Goal: Task Accomplishment & Management: Use online tool/utility

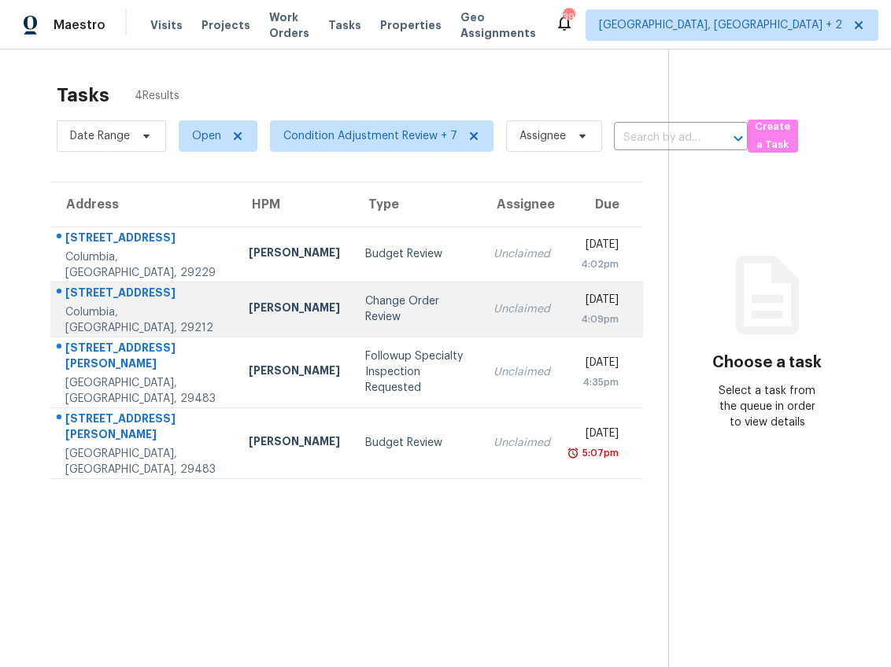
click at [352, 333] on td "Change Order Review" at bounding box center [416, 309] width 129 height 55
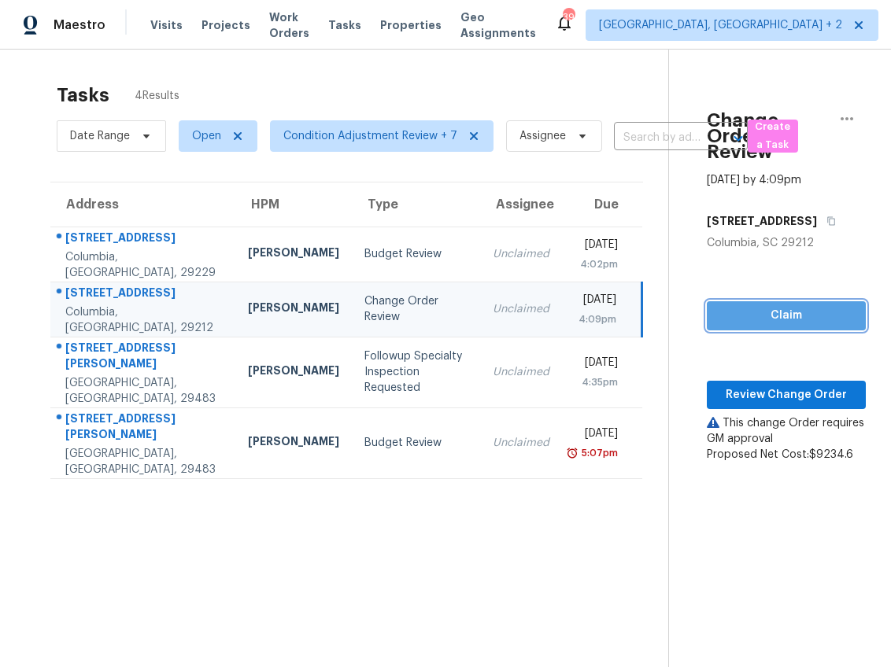
click at [802, 306] on span "Claim" at bounding box center [786, 316] width 134 height 20
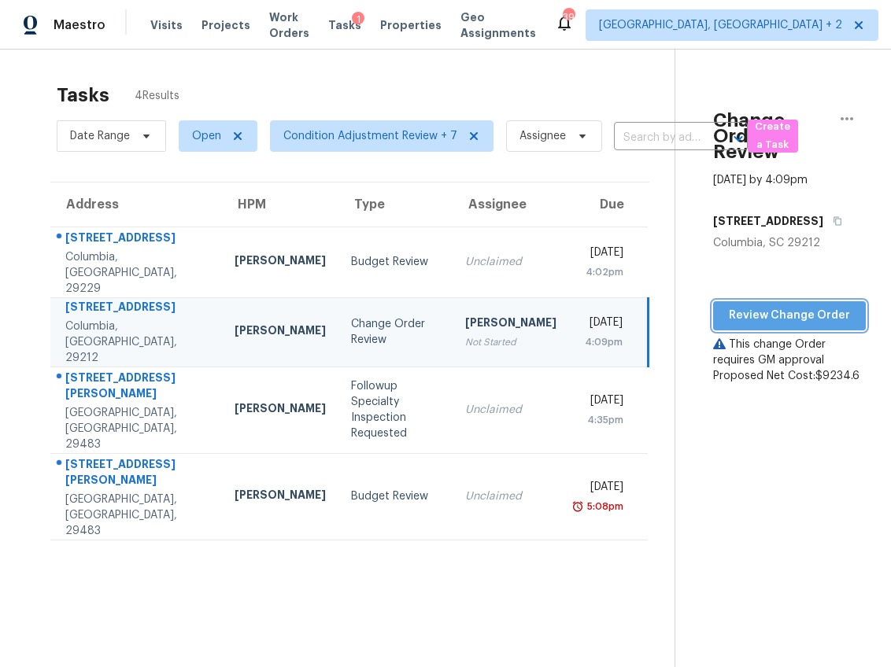
click at [783, 306] on span "Review Change Order" at bounding box center [788, 316] width 127 height 20
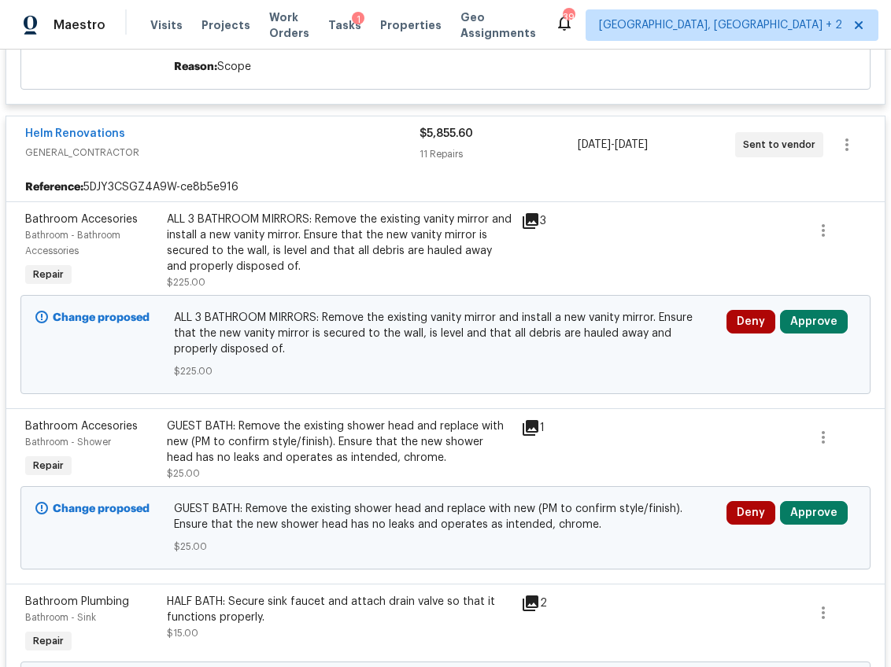
scroll to position [1618, 0]
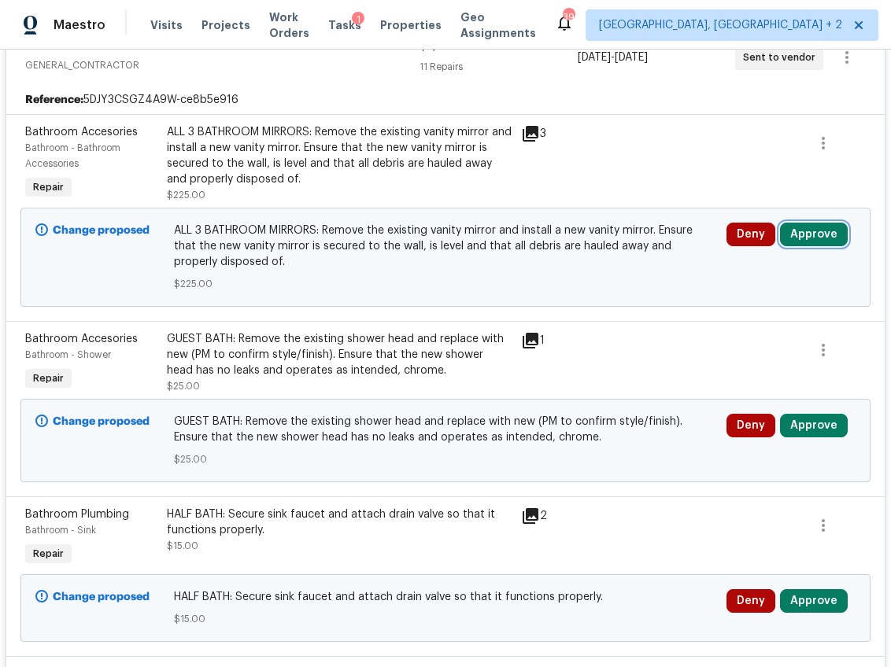
click at [824, 227] on button "Approve" at bounding box center [814, 235] width 68 height 24
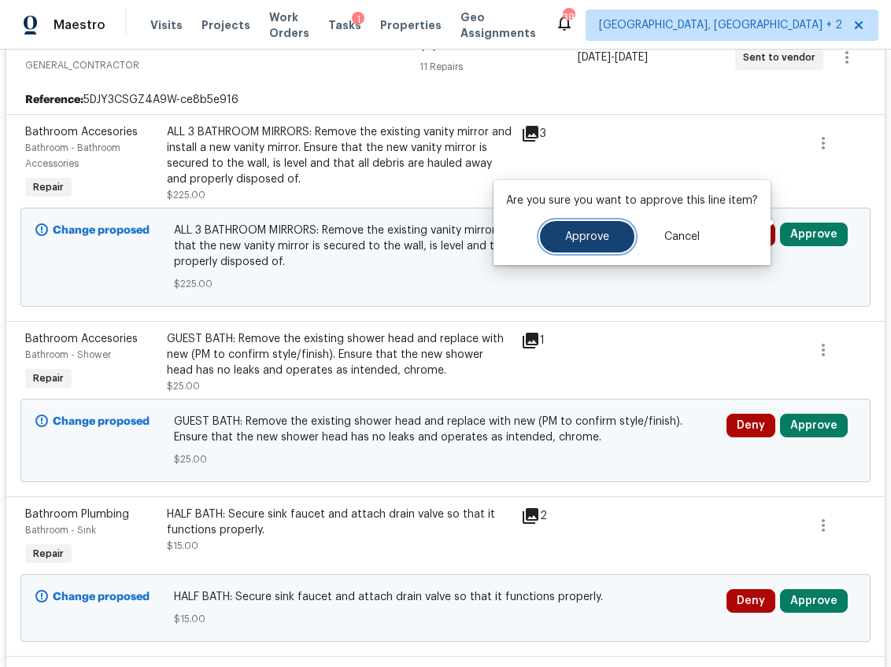
click at [610, 234] on button "Approve" at bounding box center [587, 236] width 94 height 31
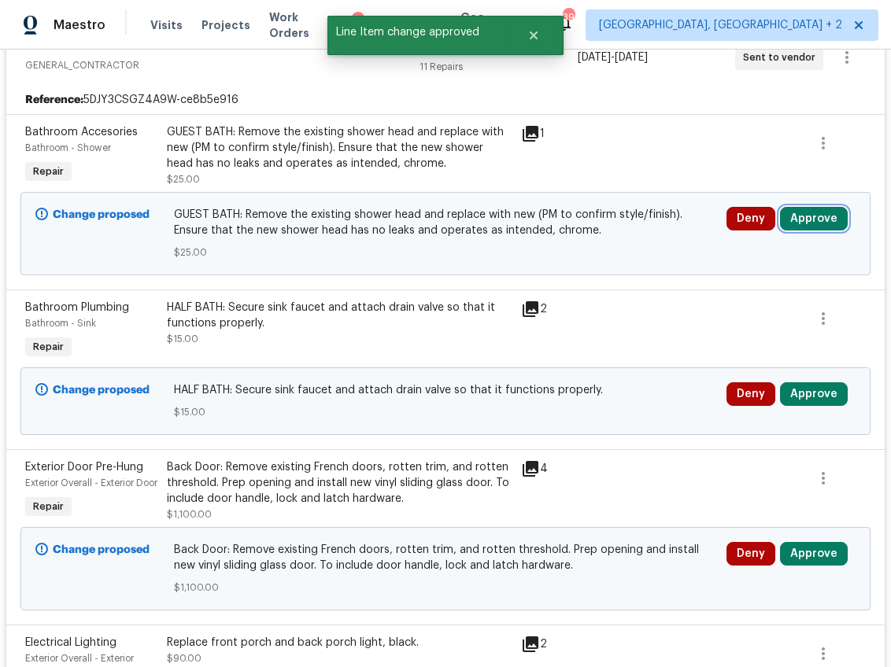
click at [805, 207] on button "Approve" at bounding box center [814, 219] width 68 height 24
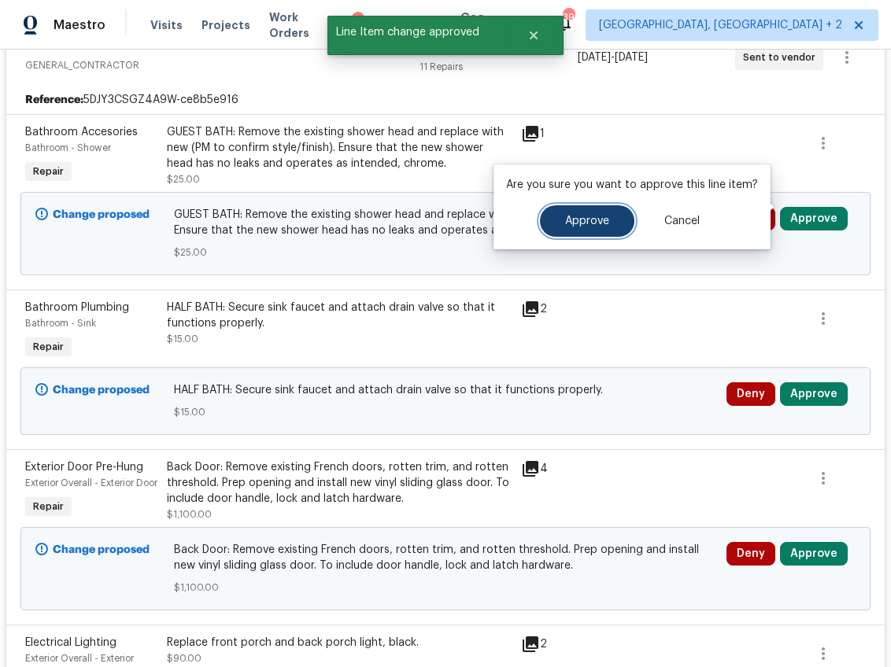
click at [593, 231] on button "Approve" at bounding box center [587, 220] width 94 height 31
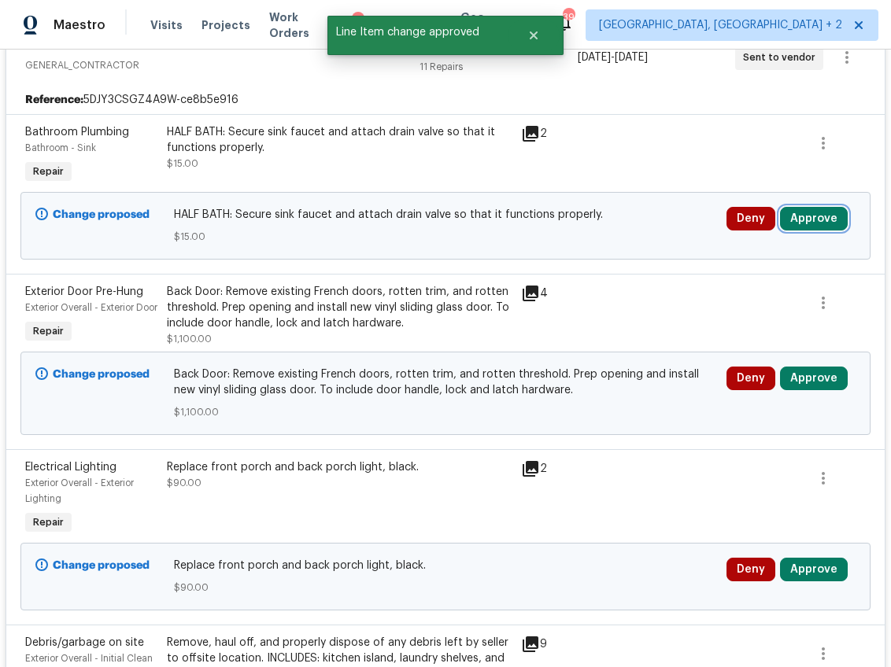
click at [824, 208] on button "Approve" at bounding box center [814, 219] width 68 height 24
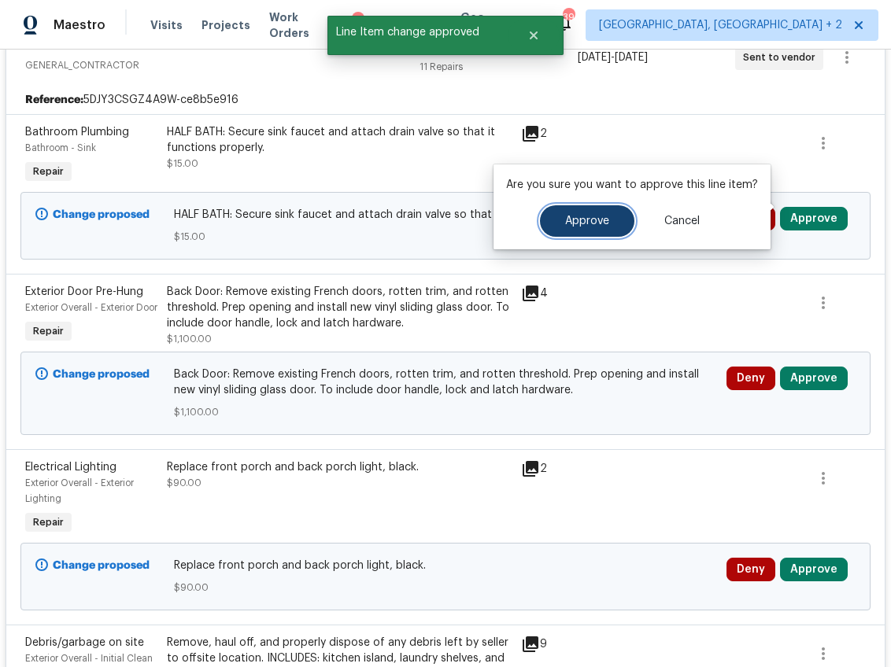
click at [609, 220] on button "Approve" at bounding box center [587, 220] width 94 height 31
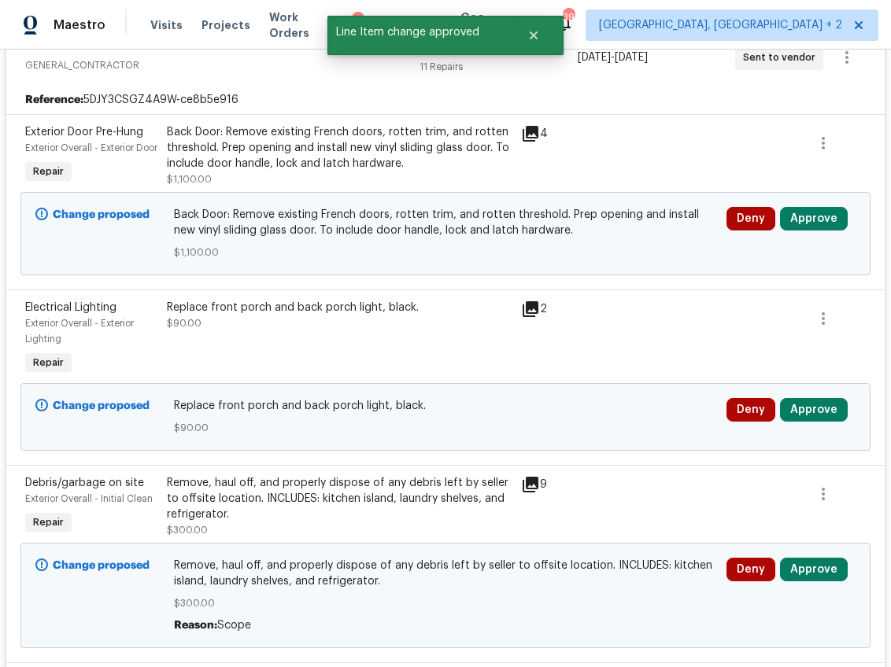
click at [529, 124] on icon at bounding box center [530, 133] width 19 height 19
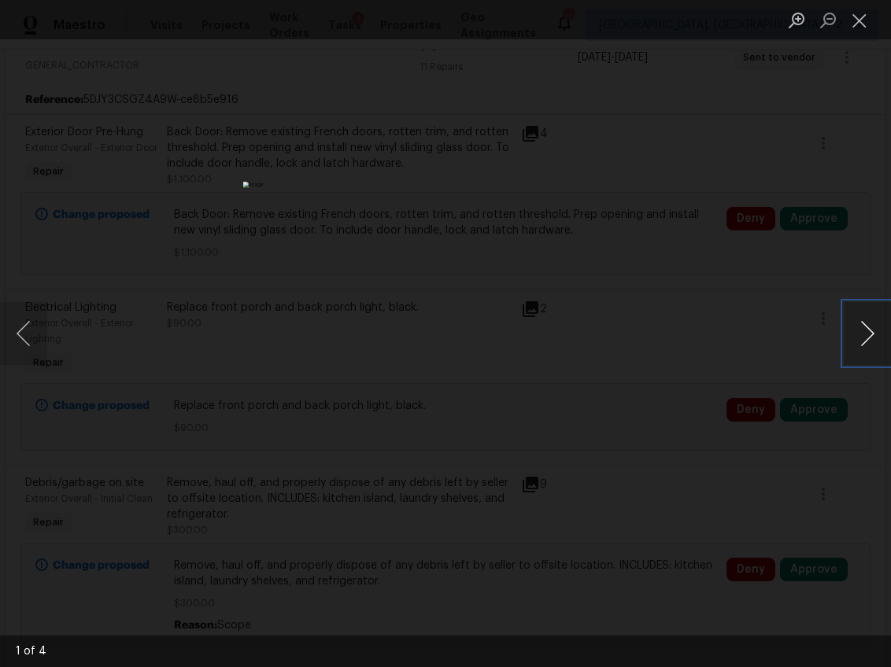
click at [860, 330] on button "Next image" at bounding box center [866, 333] width 47 height 63
click at [725, 451] on div "Lightbox" at bounding box center [445, 333] width 891 height 667
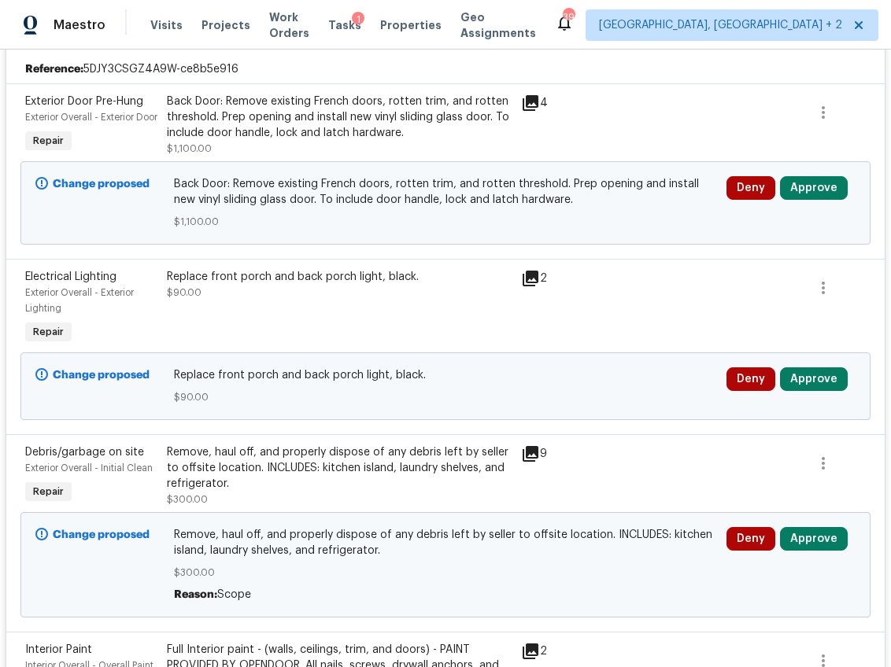
scroll to position [1656, 0]
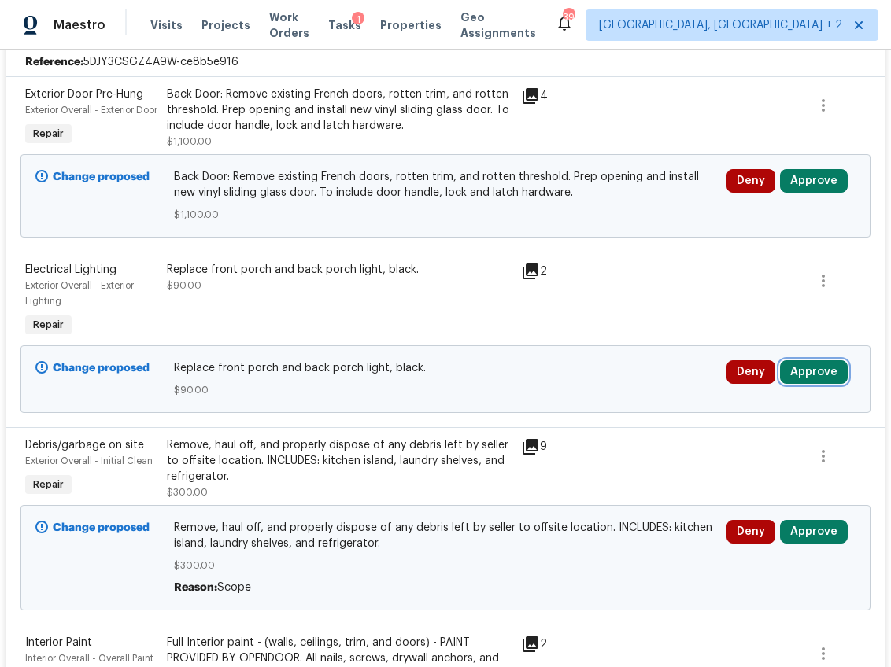
click at [790, 373] on button "Approve" at bounding box center [814, 372] width 68 height 24
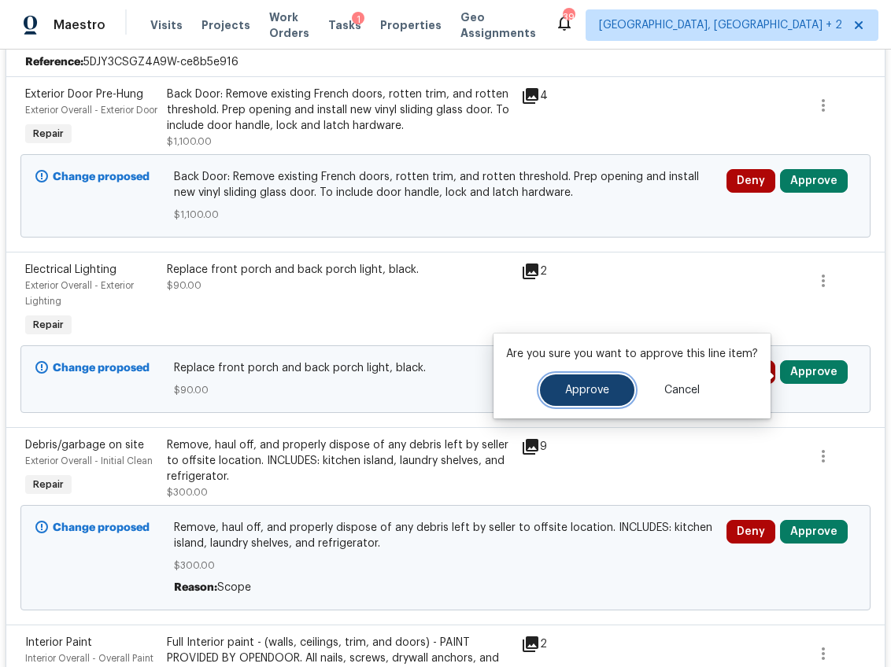
click at [584, 398] on button "Approve" at bounding box center [587, 389] width 94 height 31
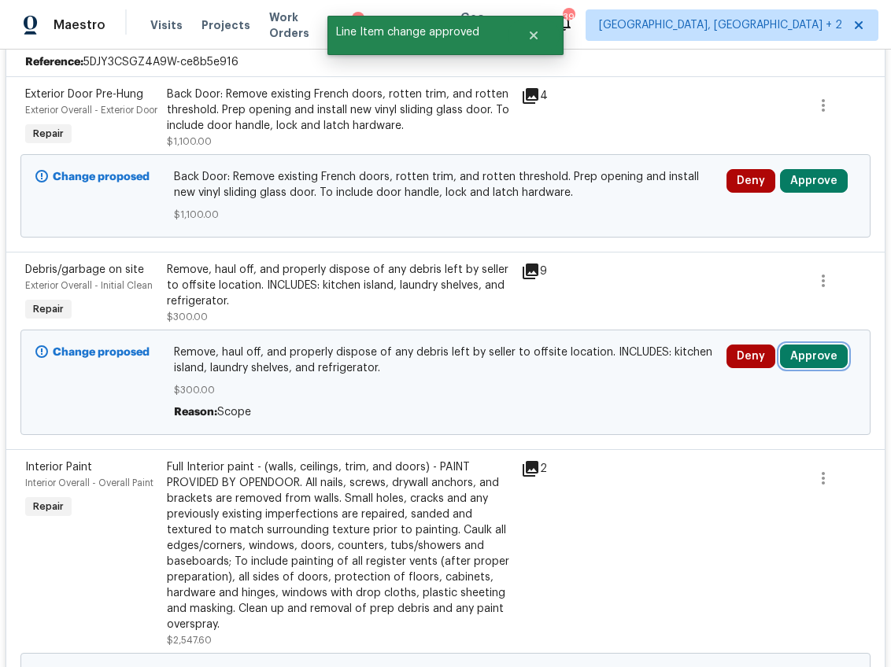
click at [800, 362] on button "Approve" at bounding box center [814, 357] width 68 height 24
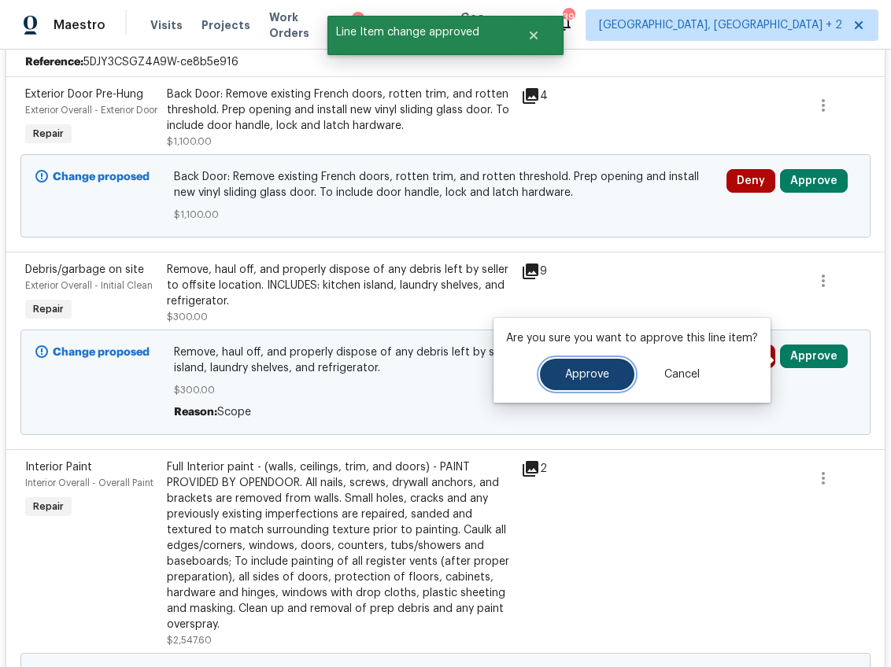
click at [595, 380] on button "Approve" at bounding box center [587, 374] width 94 height 31
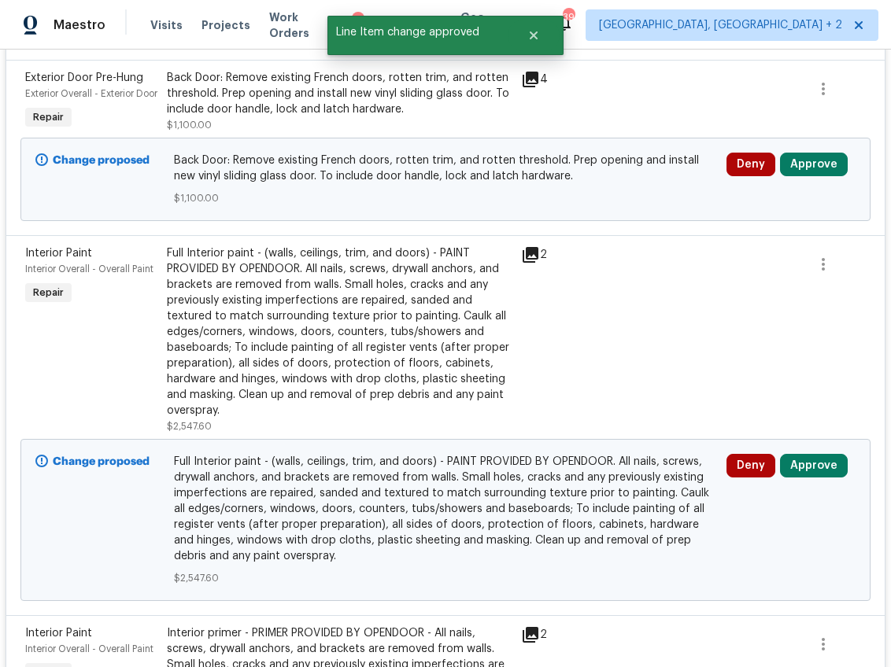
scroll to position [1722, 0]
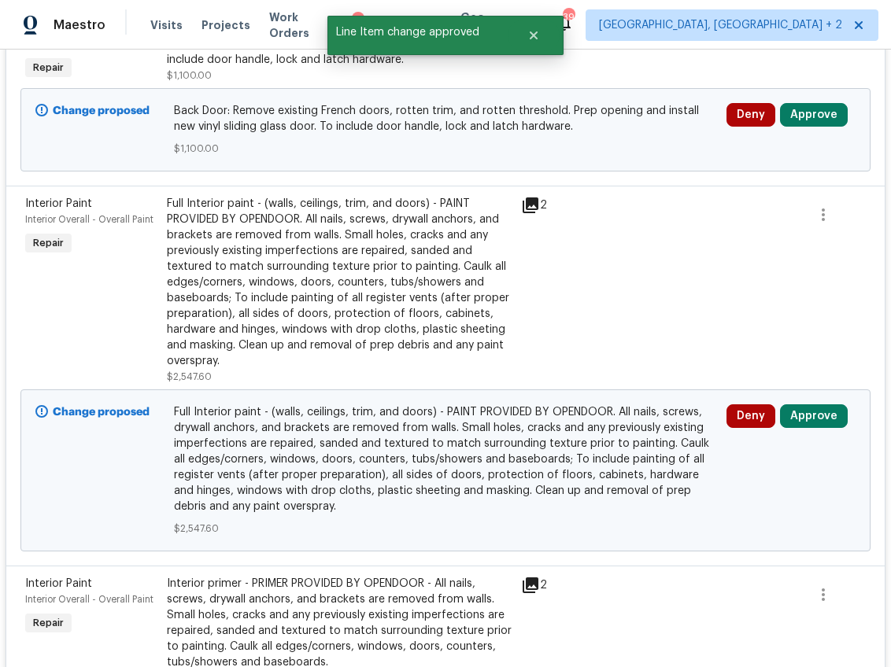
click at [327, 334] on div "Full Interior paint - (walls, ceilings, trim, and doors) - PAINT PROVIDED BY OP…" at bounding box center [339, 282] width 345 height 173
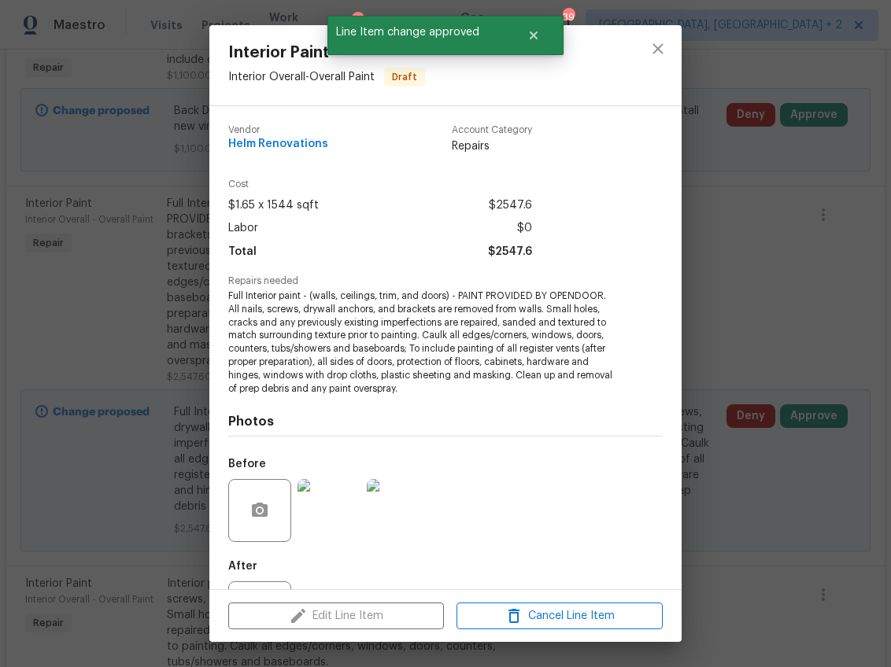
click at [795, 553] on div "Interior Paint Interior Overall - Overall Paint Draft Vendor Helm Renovations A…" at bounding box center [445, 333] width 891 height 667
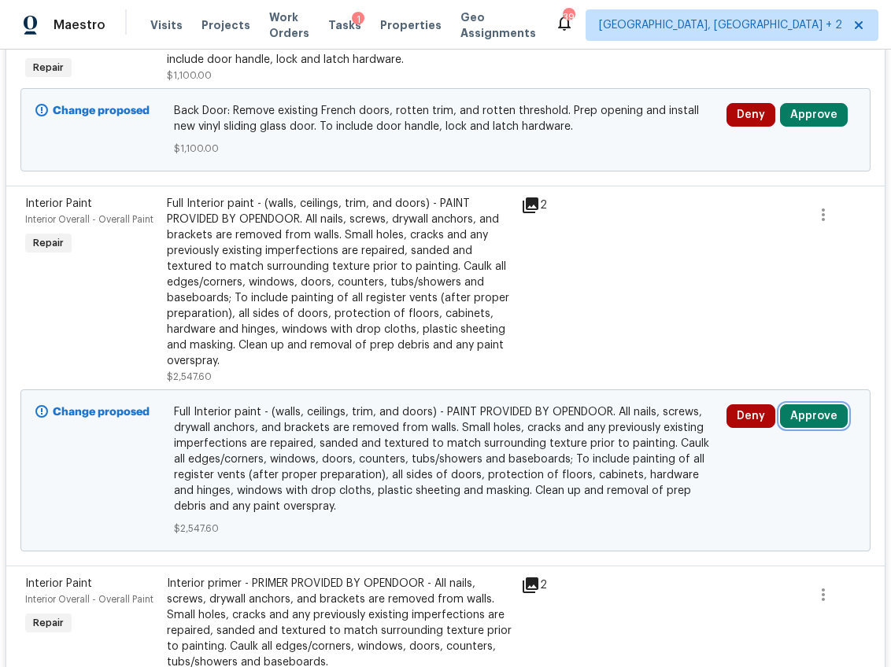
click at [808, 426] on button "Approve" at bounding box center [814, 416] width 68 height 24
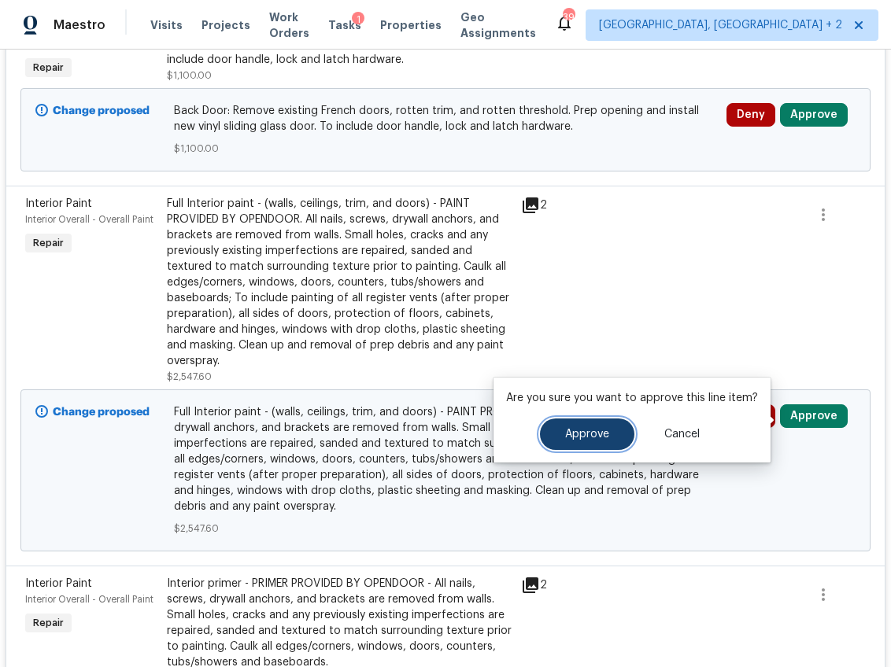
click at [582, 446] on button "Approve" at bounding box center [587, 434] width 94 height 31
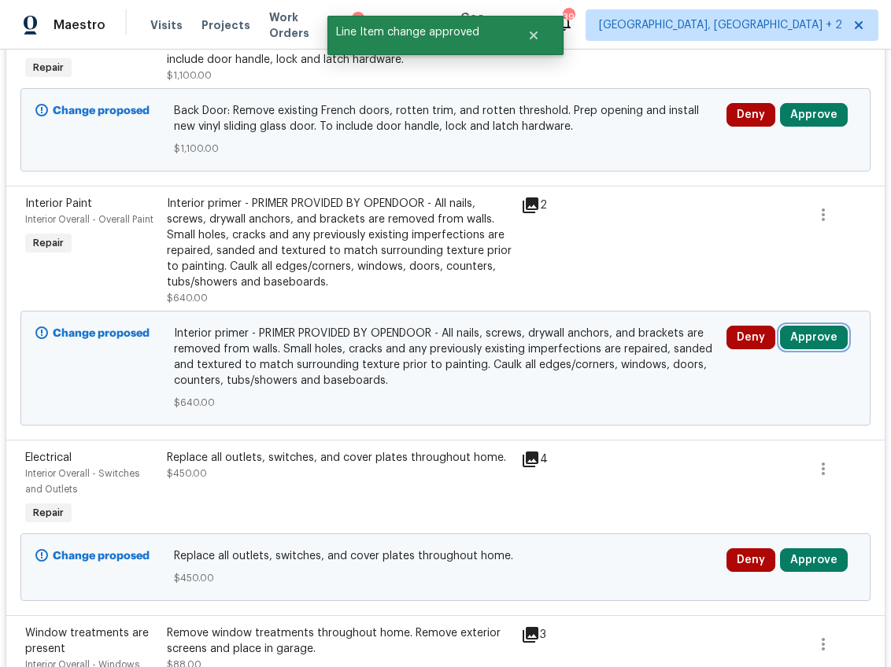
click at [795, 345] on button "Approve" at bounding box center [814, 338] width 68 height 24
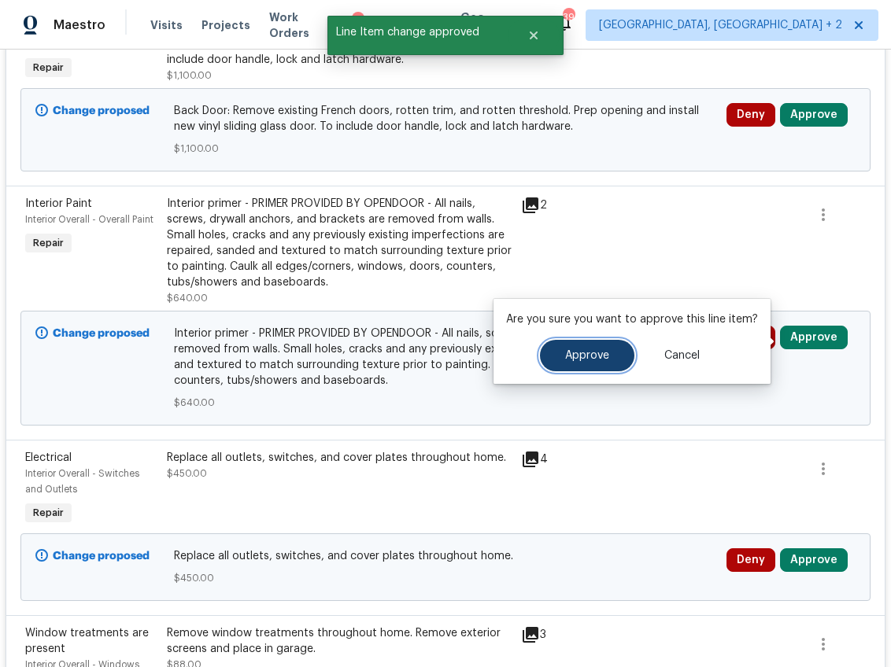
click at [585, 359] on span "Approve" at bounding box center [587, 356] width 44 height 12
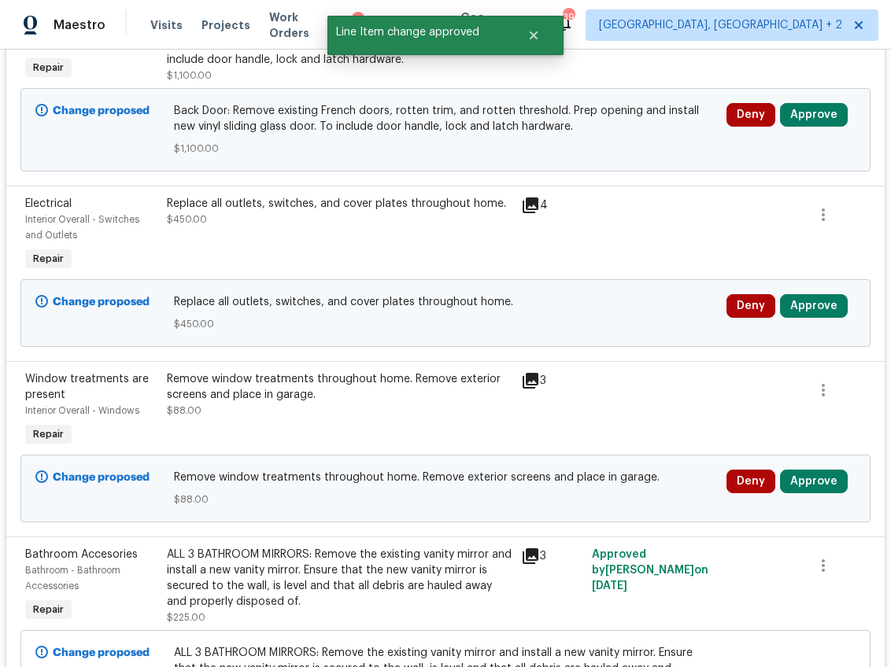
click at [334, 224] on div "Replace all outlets, switches, and cover plates throughout home. $450.00" at bounding box center [339, 211] width 345 height 31
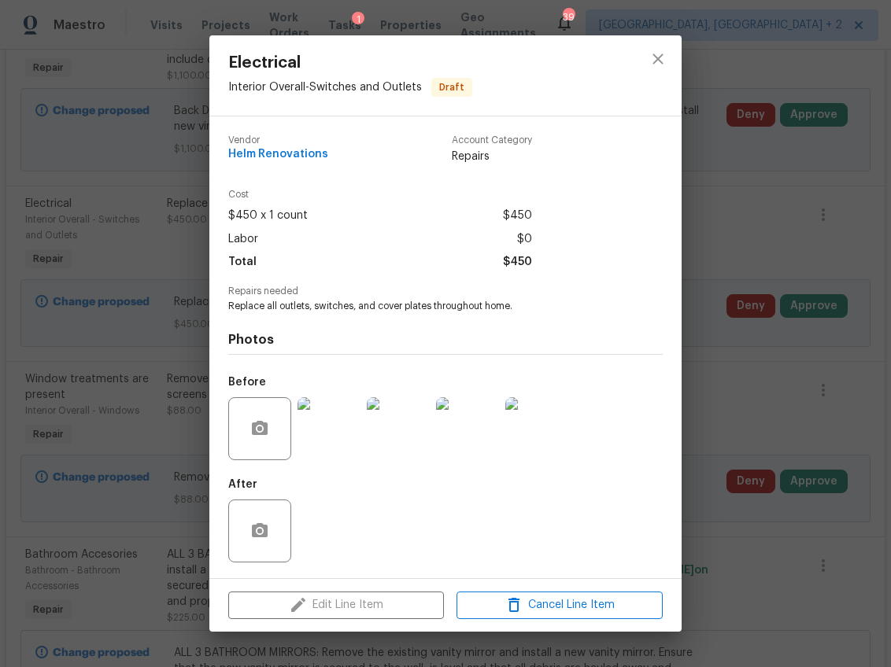
click at [317, 411] on img at bounding box center [328, 428] width 63 height 63
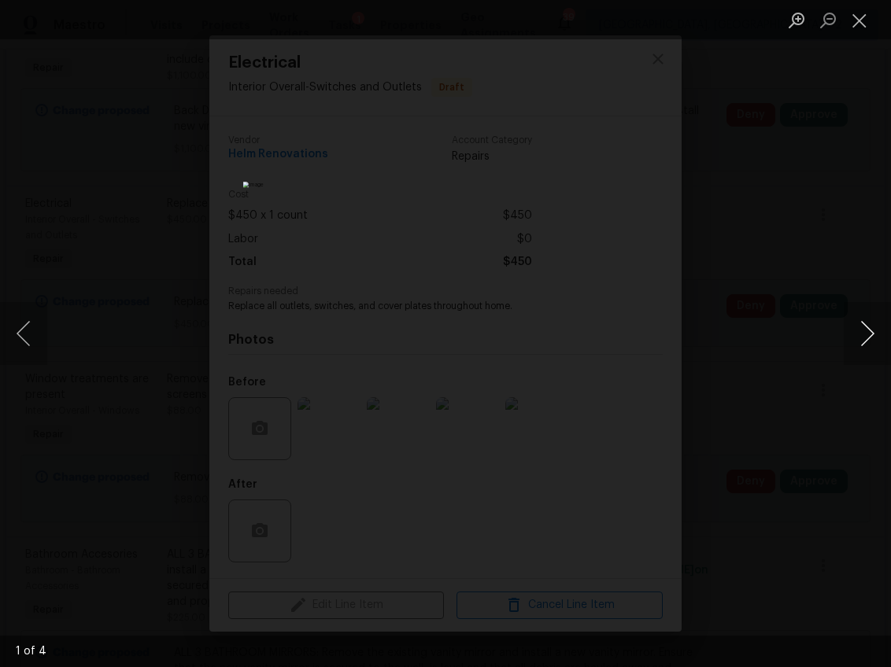
click at [868, 330] on button "Next image" at bounding box center [866, 333] width 47 height 63
click at [799, 400] on div "Lightbox" at bounding box center [445, 333] width 891 height 667
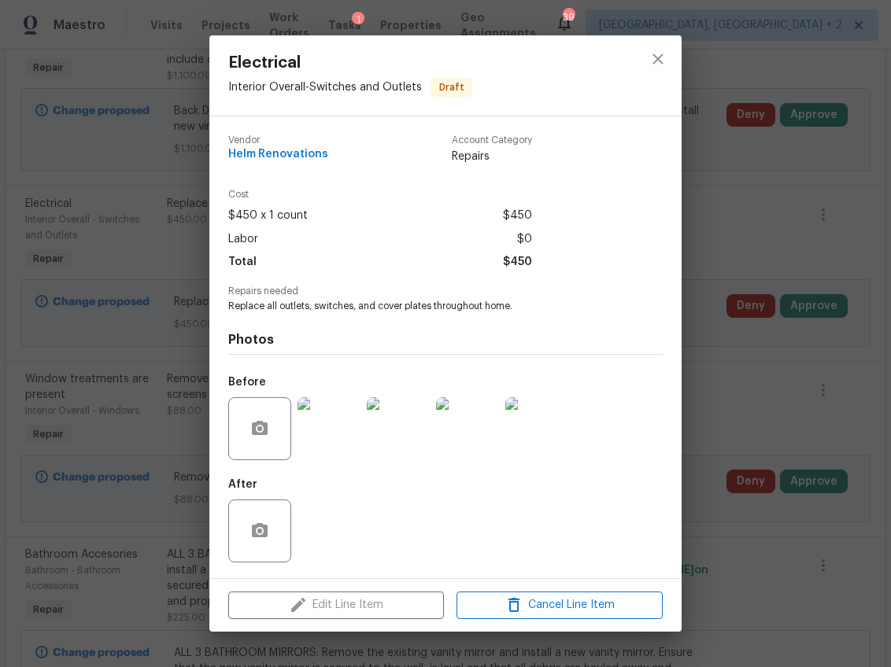
click at [734, 433] on div "Electrical Interior Overall - Switches and Outlets Draft Vendor Helm Renovation…" at bounding box center [445, 333] width 891 height 667
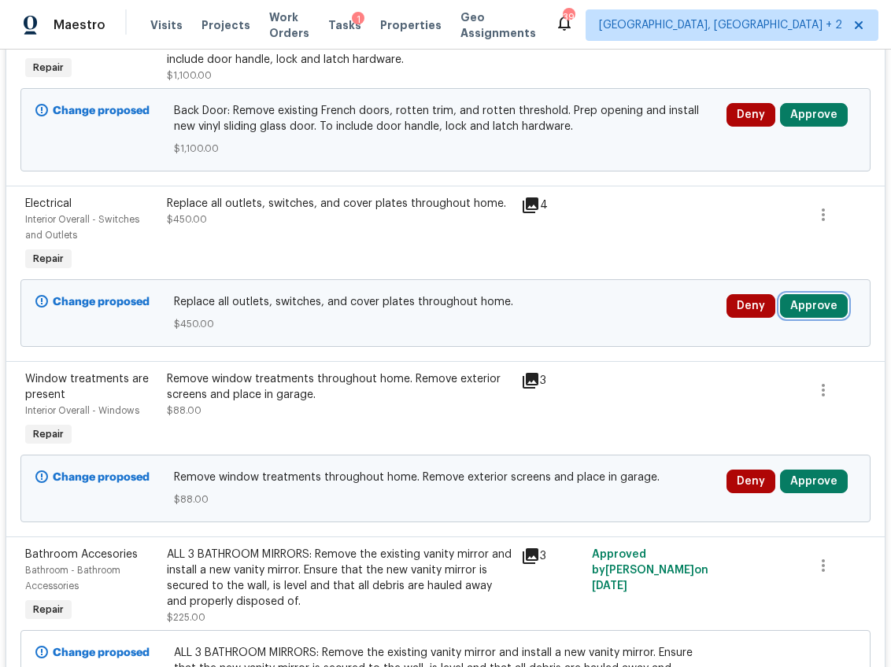
click at [806, 312] on button "Approve" at bounding box center [814, 306] width 68 height 24
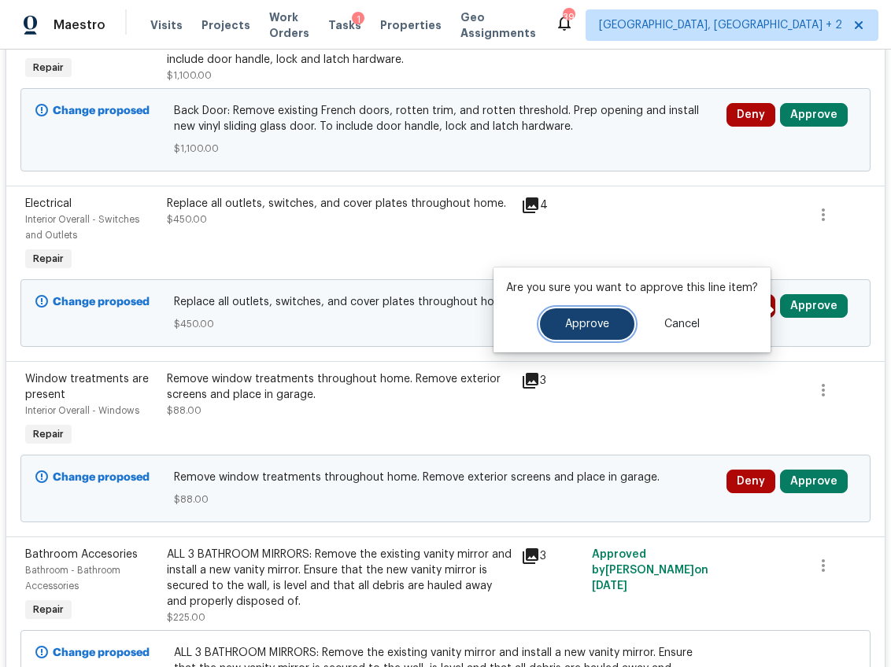
click at [567, 323] on span "Approve" at bounding box center [587, 325] width 44 height 12
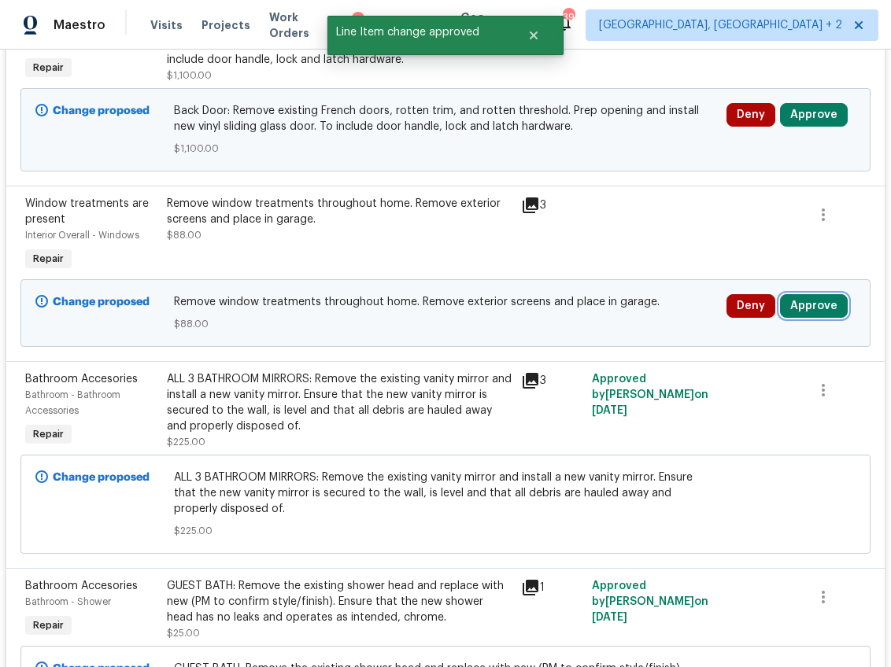
click at [810, 309] on button "Approve" at bounding box center [814, 306] width 68 height 24
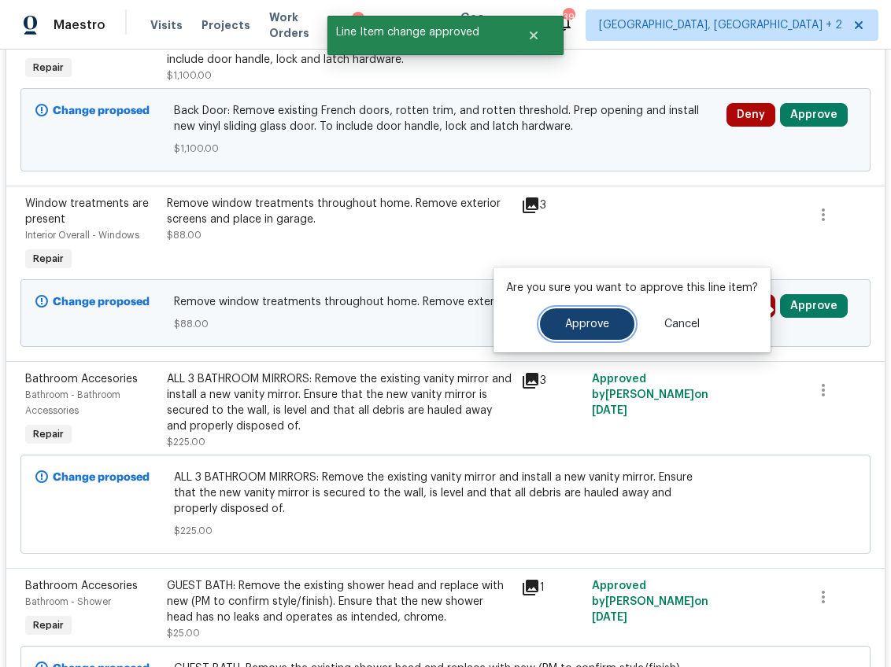
click at [581, 325] on span "Approve" at bounding box center [587, 325] width 44 height 12
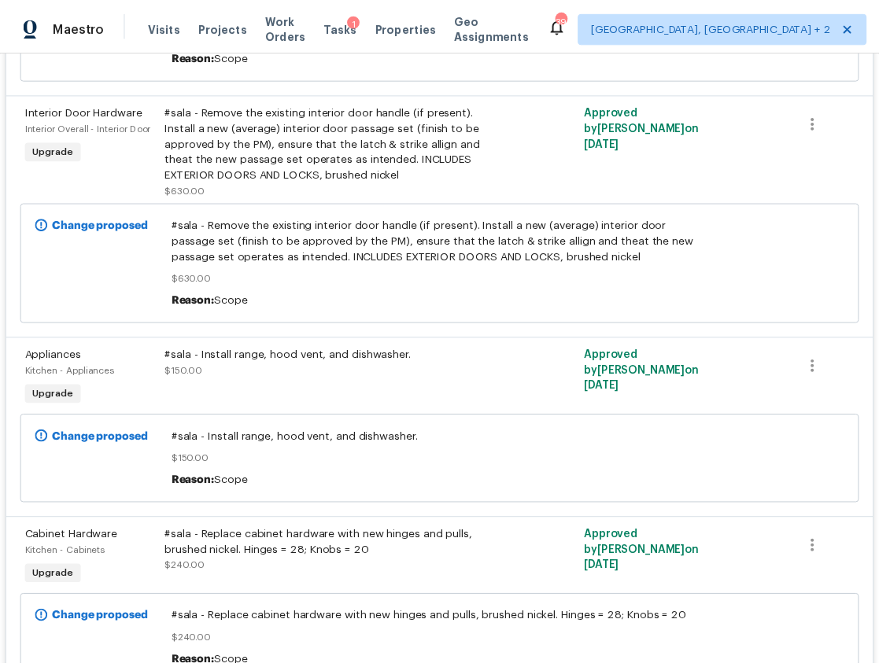
scroll to position [0, 0]
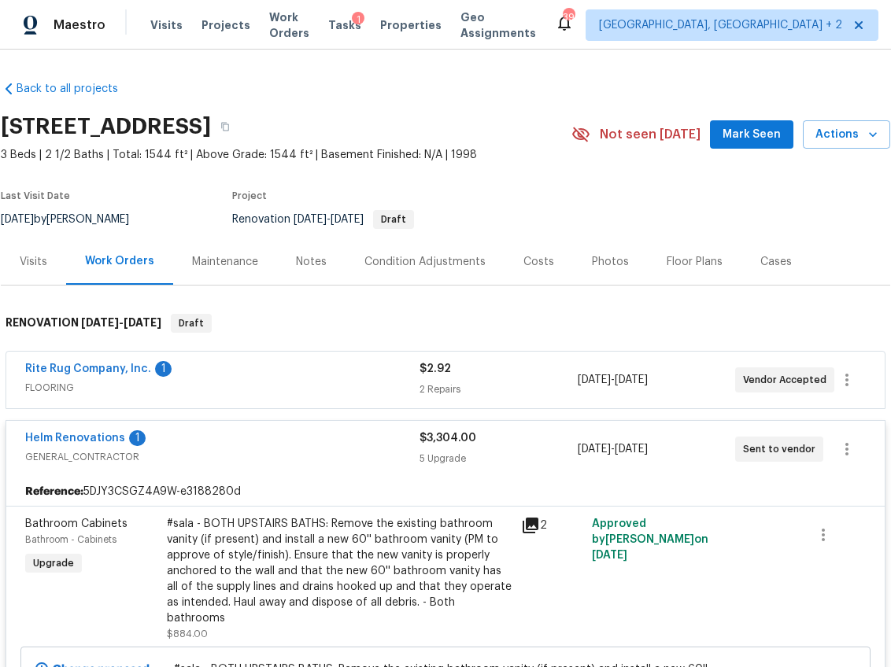
click at [537, 268] on div "Costs" at bounding box center [538, 262] width 31 height 16
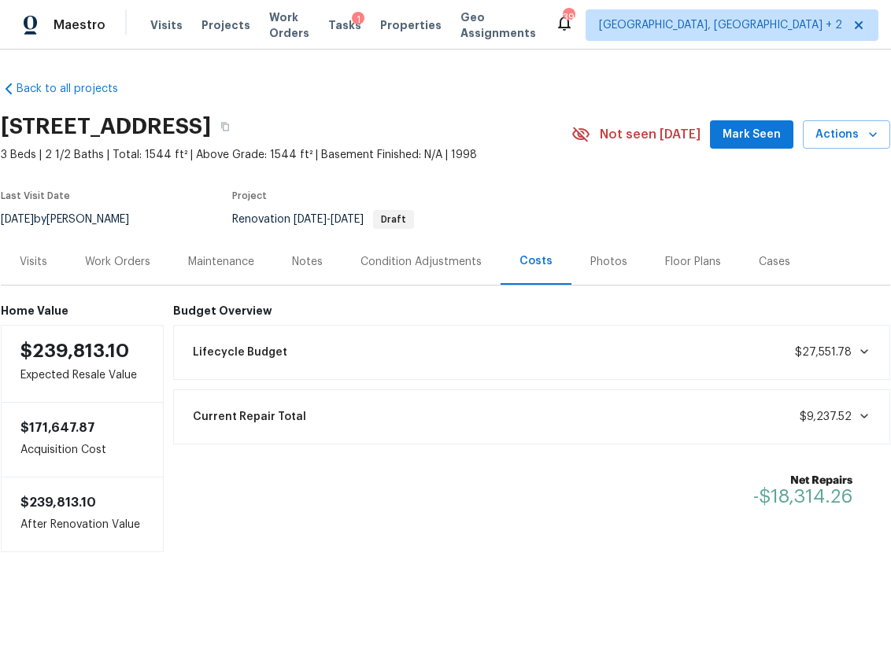
click at [100, 264] on div "Work Orders" at bounding box center [117, 262] width 65 height 16
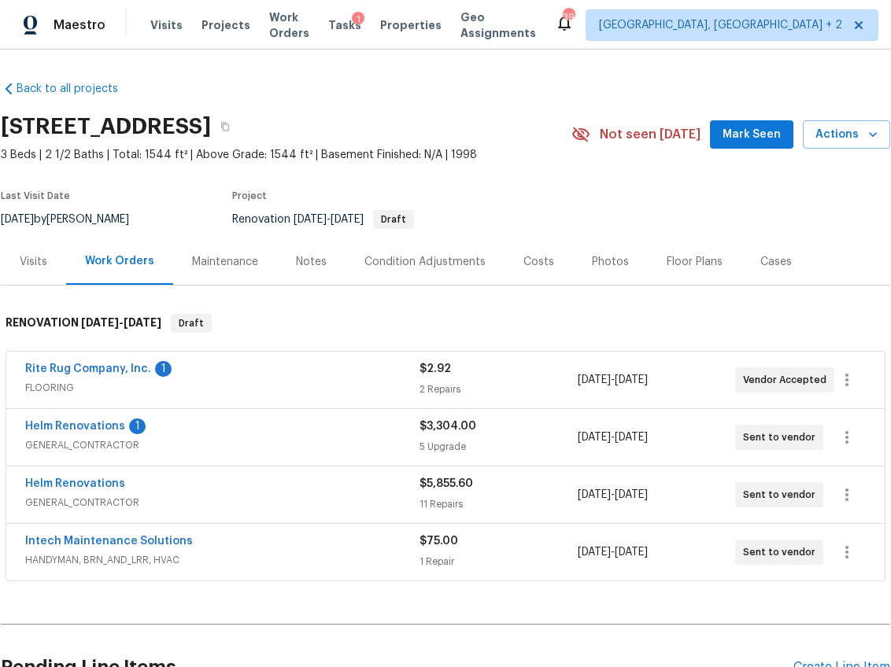
click at [319, 265] on div "Notes" at bounding box center [311, 262] width 31 height 16
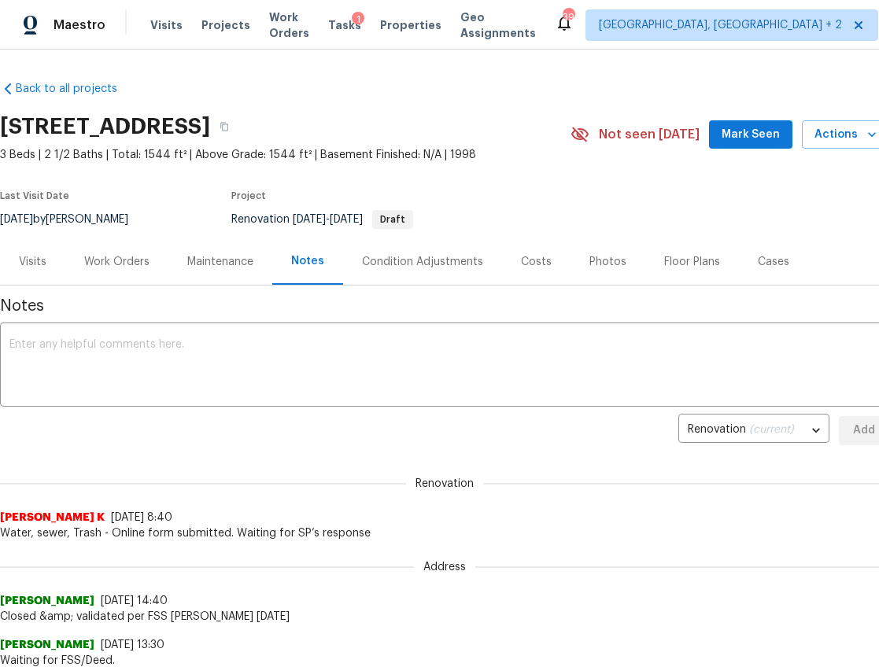
click at [117, 266] on div "Work Orders" at bounding box center [116, 262] width 65 height 16
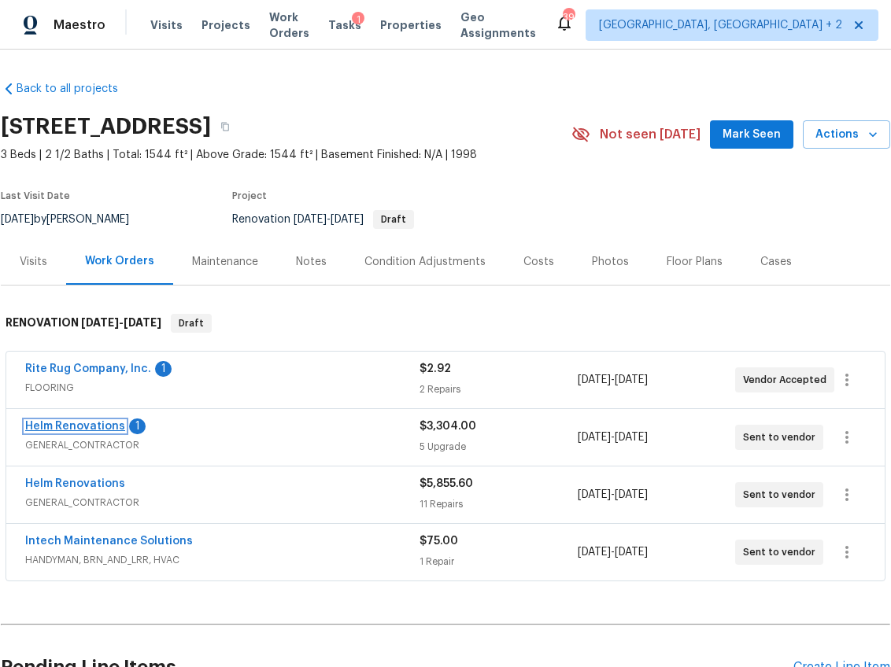
click at [113, 425] on link "Helm Renovations" at bounding box center [75, 426] width 100 height 11
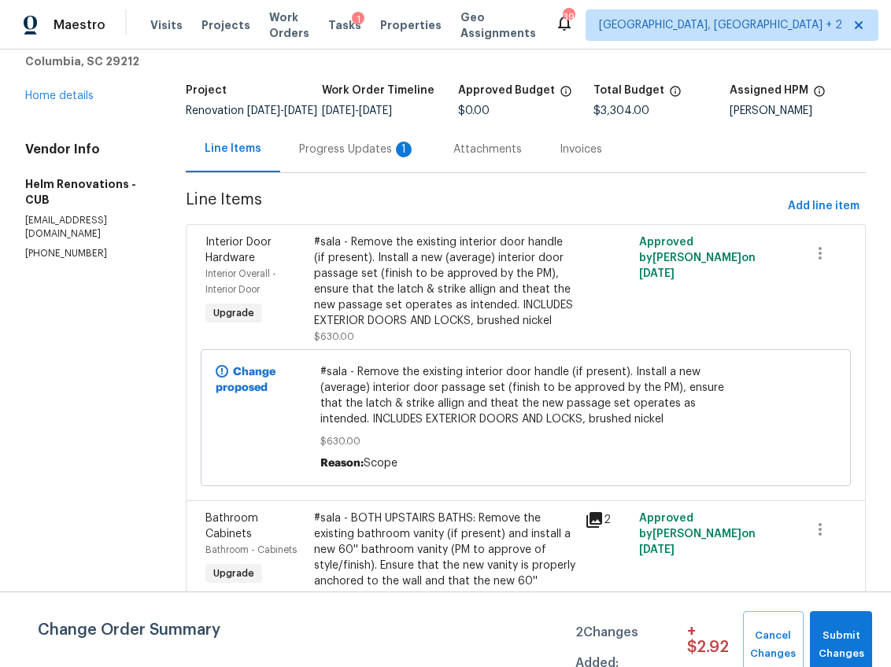
scroll to position [67, 0]
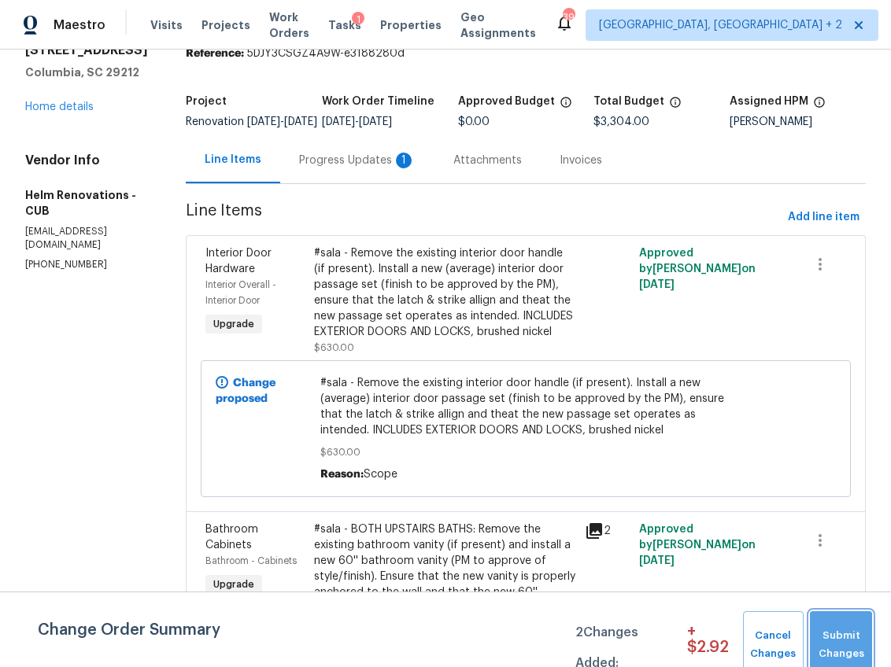
click at [830, 634] on span "Submit Changes" at bounding box center [840, 645] width 46 height 36
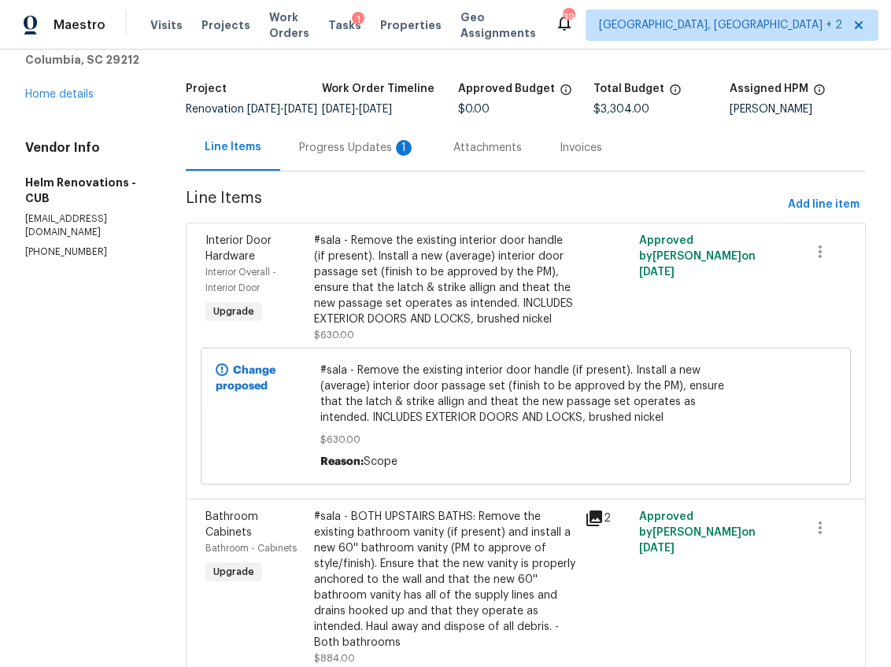
scroll to position [0, 0]
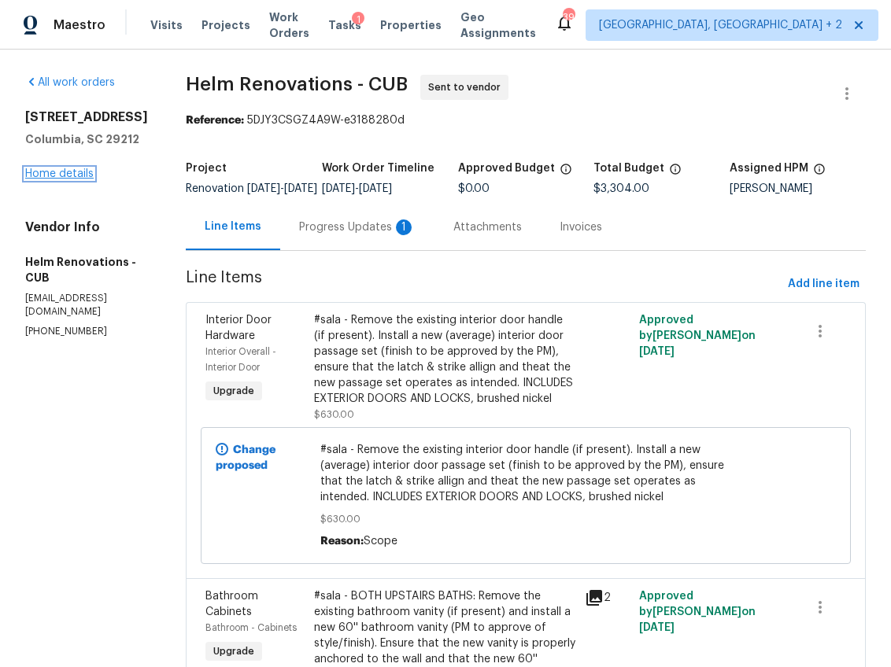
click at [73, 175] on link "Home details" at bounding box center [59, 173] width 68 height 11
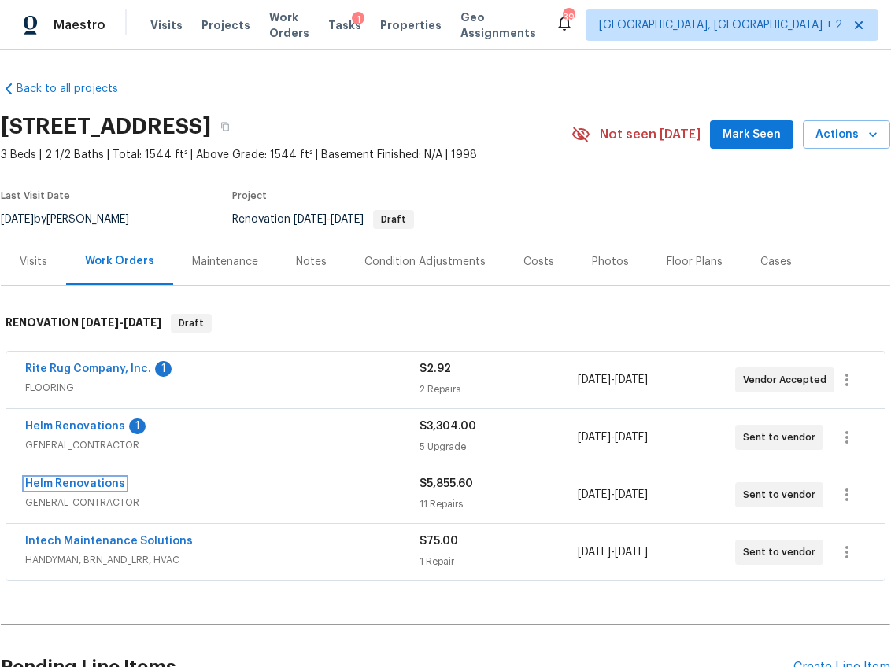
click at [87, 479] on link "Helm Renovations" at bounding box center [75, 483] width 100 height 11
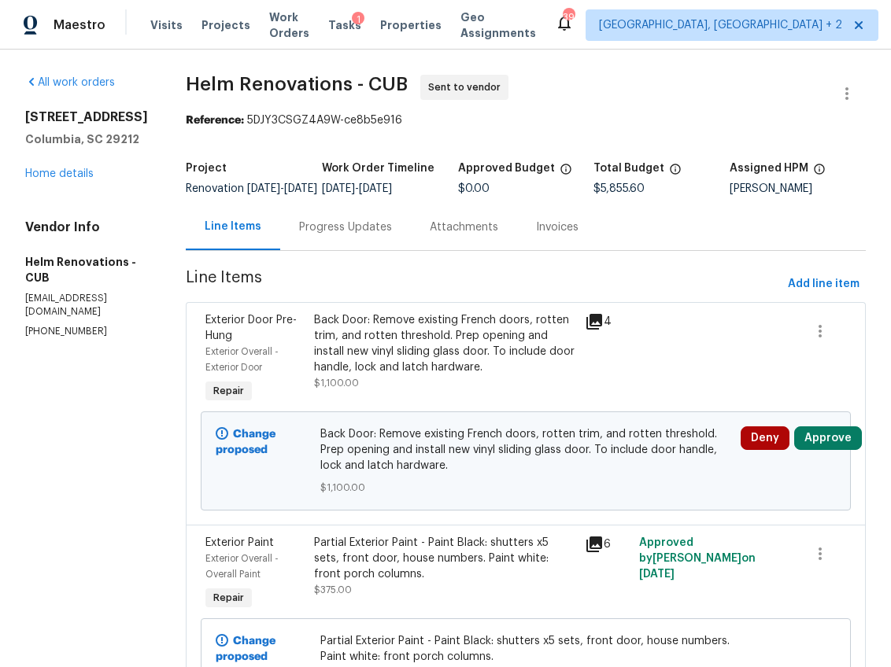
click at [600, 330] on icon at bounding box center [594, 322] width 16 height 16
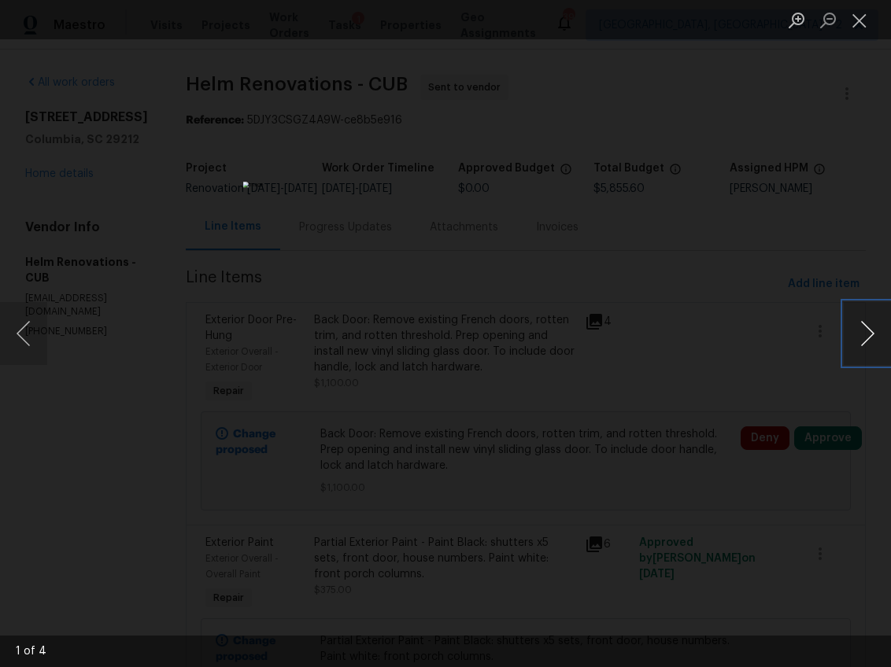
click at [855, 321] on button "Next image" at bounding box center [866, 333] width 47 height 63
click at [854, 321] on button "Next image" at bounding box center [866, 333] width 47 height 63
click at [121, 175] on div "Lightbox" at bounding box center [445, 333] width 891 height 667
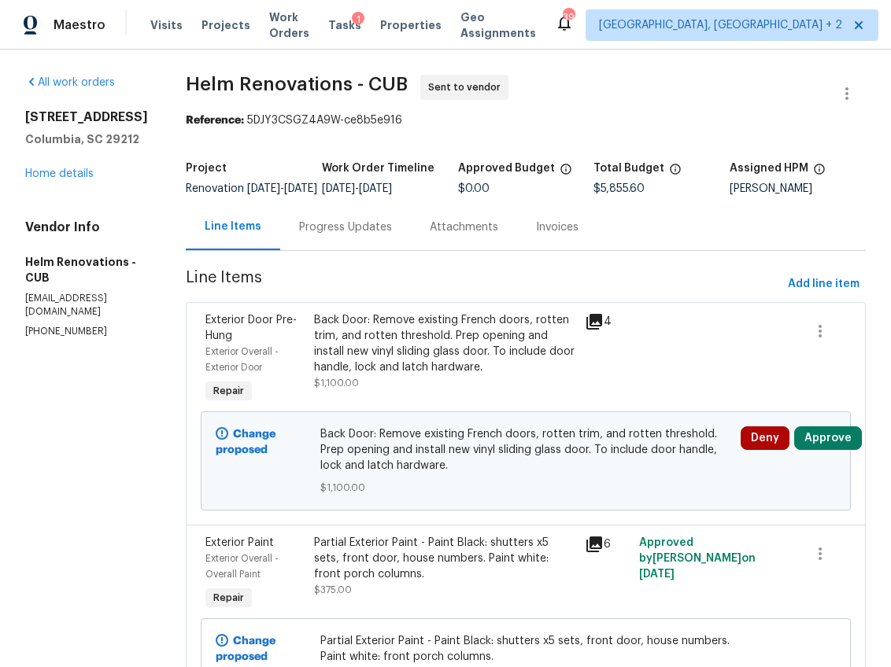
click at [53, 167] on div "[STREET_ADDRESS] Home details" at bounding box center [86, 145] width 123 height 72
click at [54, 171] on link "Home details" at bounding box center [59, 173] width 68 height 11
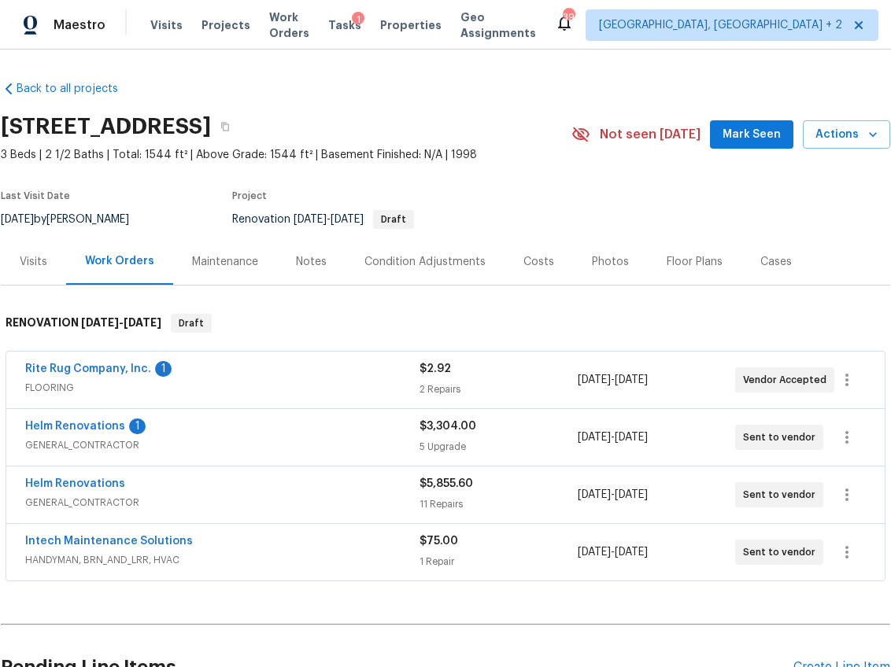
click at [307, 254] on div "Notes" at bounding box center [311, 262] width 31 height 16
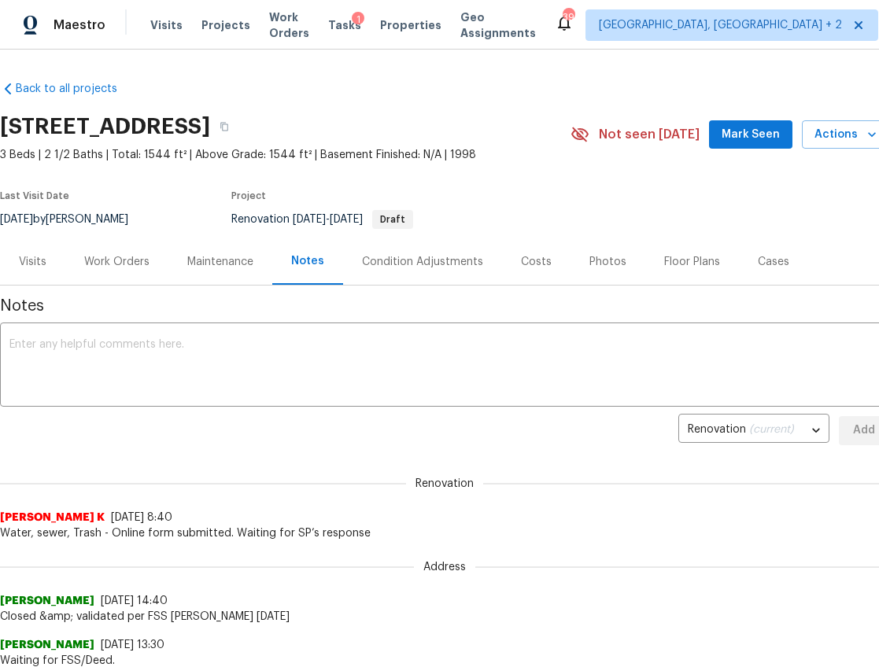
click at [391, 252] on div "Condition Adjustments" at bounding box center [422, 261] width 159 height 46
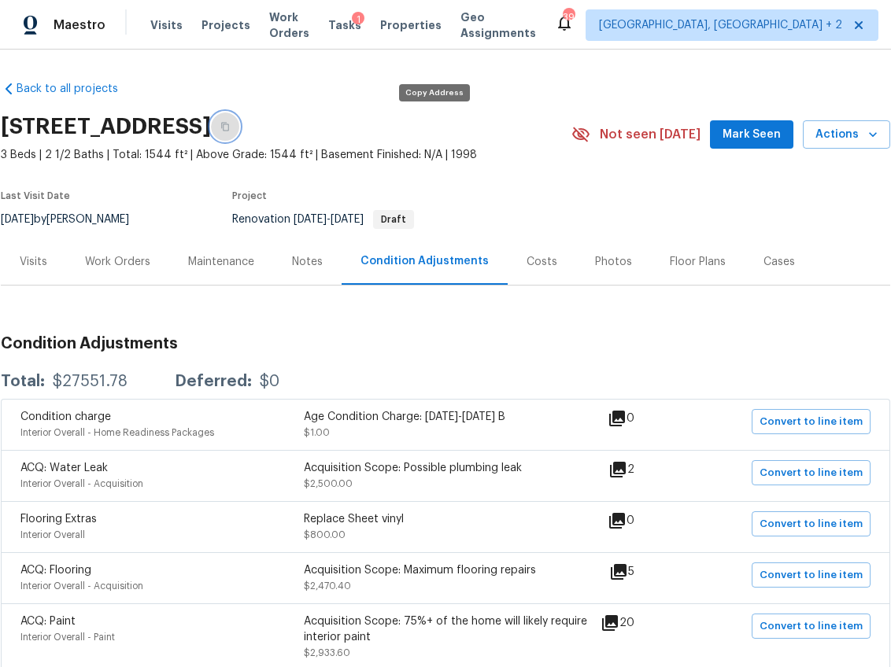
click at [229, 124] on icon "button" at bounding box center [225, 127] width 8 height 9
click at [239, 127] on button "button" at bounding box center [225, 127] width 28 height 28
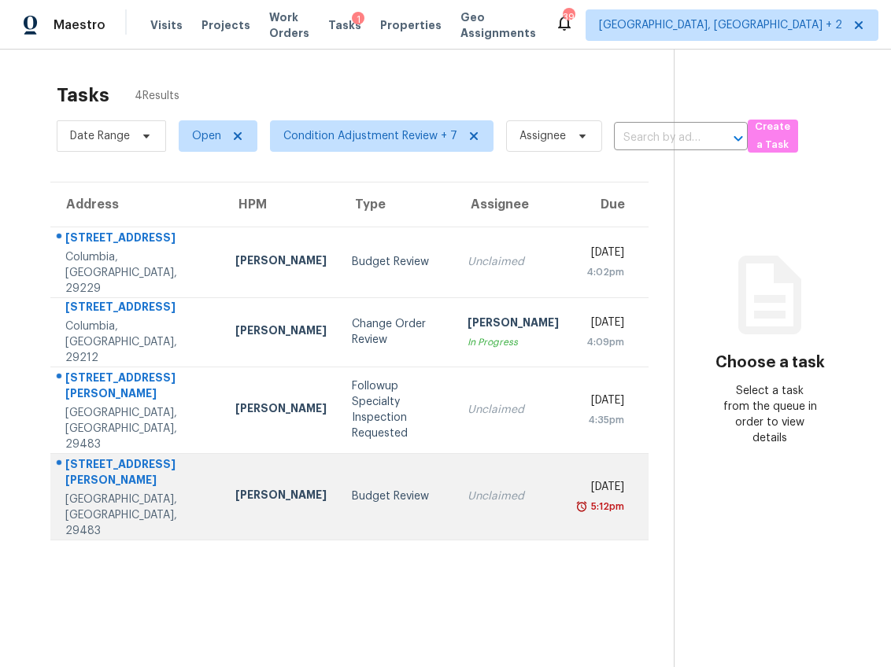
click at [352, 489] on div "Budget Review" at bounding box center [397, 497] width 90 height 16
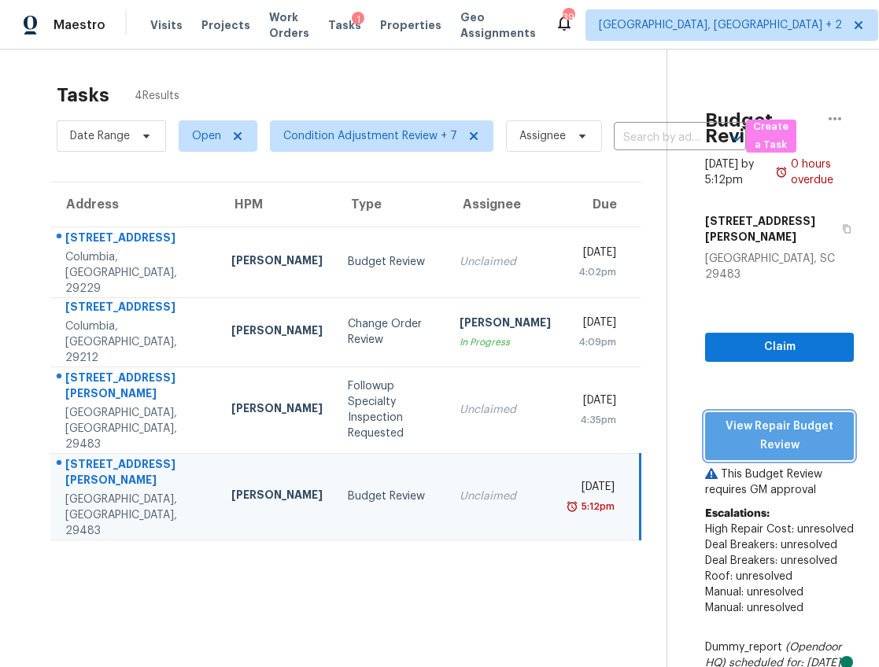
click at [718, 417] on span "View Repair Budget Review" at bounding box center [780, 436] width 124 height 39
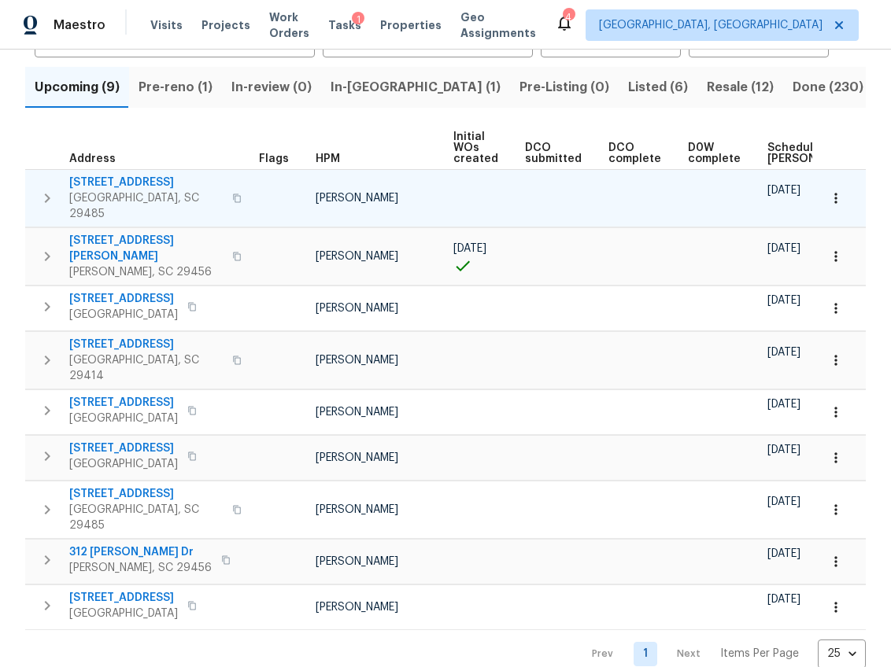
scroll to position [150, 0]
